Goal: Find specific page/section: Find specific page/section

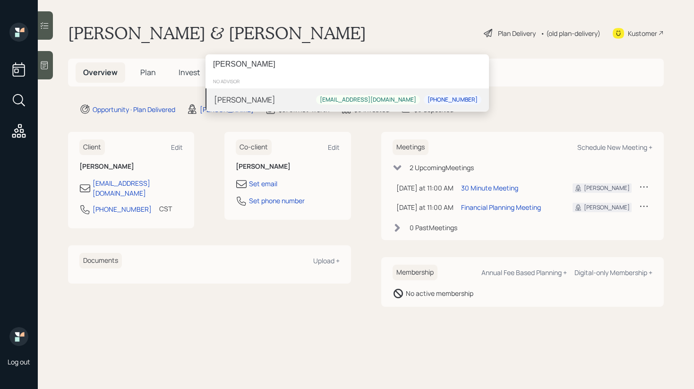
type input "wanda leonard"
click at [307, 99] on div "Wanda Leonard Wandaleonard61@gmail.com 205-650-2593" at bounding box center [347, 99] width 283 height 23
